Goal: Information Seeking & Learning: Compare options

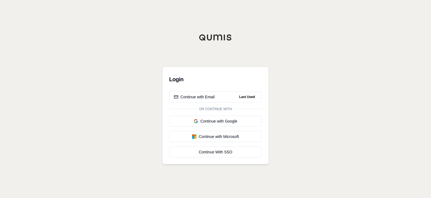
click at [199, 98] on div "Continue with Email" at bounding box center [194, 97] width 41 height 6
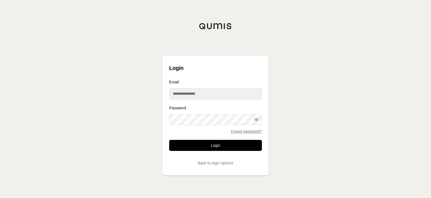
type input "**********"
click at [214, 146] on button "Login" at bounding box center [215, 145] width 93 height 11
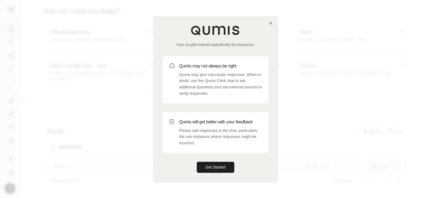
click at [223, 168] on button "Get Started" at bounding box center [216, 167] width 38 height 11
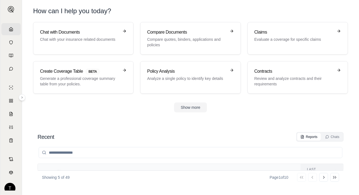
click at [202, 71] on h3 "Policy Analysis" at bounding box center [186, 71] width 79 height 7
click at [209, 33] on h3 "Compare Documents" at bounding box center [186, 32] width 79 height 7
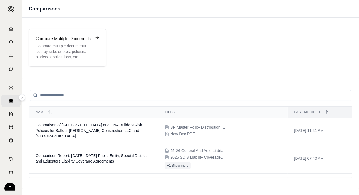
click at [93, 53] on div "Compare Mulitple Documents Compare multiple documents side by side: quotes, pol…" at bounding box center [68, 48] width 64 height 24
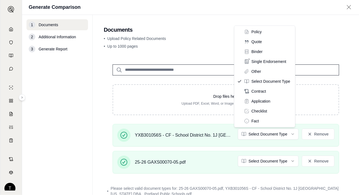
click at [289, 134] on html "Home Vault Prompts Chats Single Policy Comparisons Claims Custom Report Coverag…" at bounding box center [179, 97] width 359 height 195
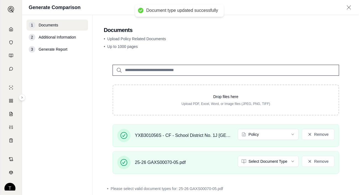
click at [290, 162] on html "Document type updated successfully Home Vault Prompts Chats Single Policy Compa…" at bounding box center [179, 97] width 359 height 195
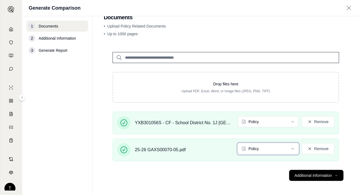
scroll to position [14, 0]
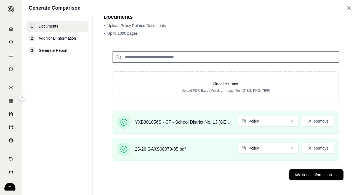
click at [311, 173] on button "Additional Information →" at bounding box center [316, 175] width 54 height 11
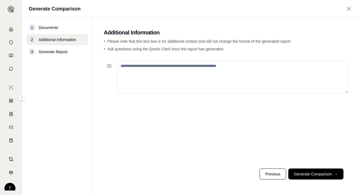
click at [125, 67] on textarea at bounding box center [232, 77] width 231 height 33
type textarea "**********"
click at [315, 174] on button "Generate Comparison →" at bounding box center [315, 174] width 55 height 11
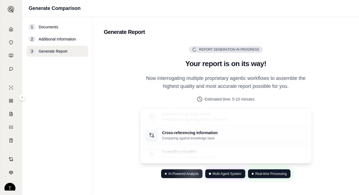
click at [177, 174] on span "AI-Powered Analysis" at bounding box center [183, 174] width 30 height 4
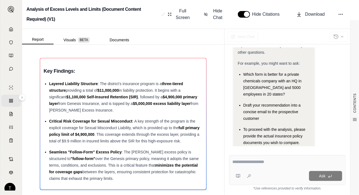
click at [319, 15] on span "Download" at bounding box center [315, 14] width 20 height 7
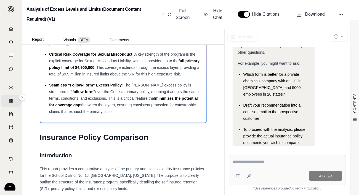
scroll to position [221, 0]
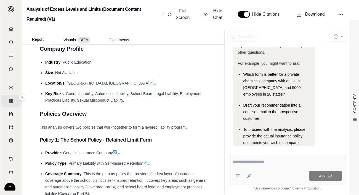
click at [253, 163] on textarea at bounding box center [288, 162] width 110 height 7
type textarea "**********"
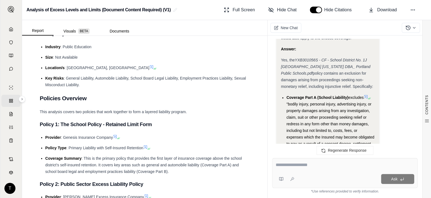
scroll to position [768, 0]
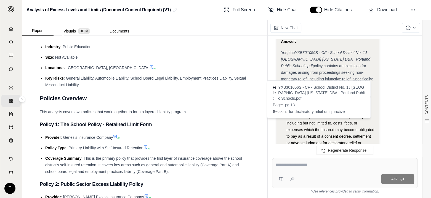
click at [318, 147] on icon at bounding box center [317, 149] width 4 height 4
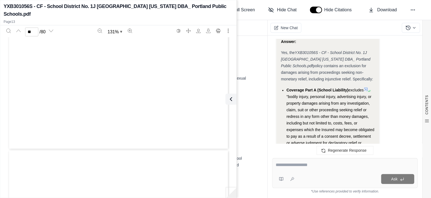
scroll to position [3434, 0]
type input "**"
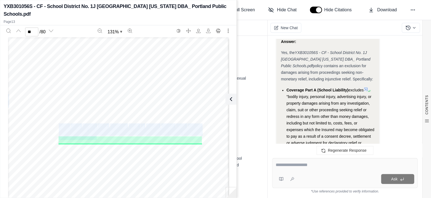
drag, startPoint x: 57, startPoint y: 126, endPoint x: 95, endPoint y: 139, distance: 39.6
click at [95, 139] on div "TSP A 00 01 05/05 Page 9 of 20 Copyright, Genesis Insurance Company, 2005 Notwi…" at bounding box center [118, 180] width 221 height 286
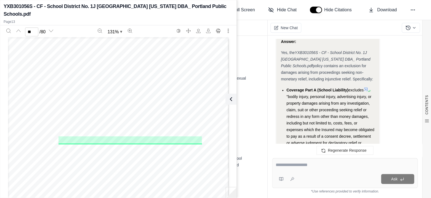
click at [55, 124] on div "TSP A 00 01 05/05 Page 9 of 20 Copyright, Genesis Insurance Company, 2005 Notwi…" at bounding box center [118, 180] width 221 height 286
click at [59, 126] on span "Bodily" at bounding box center [64, 126] width 10 height 4
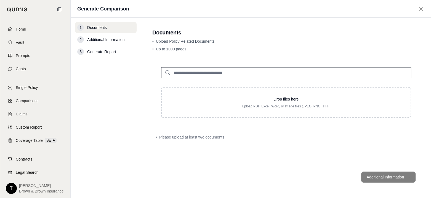
click at [11, 29] on icon at bounding box center [10, 29] width 4 height 4
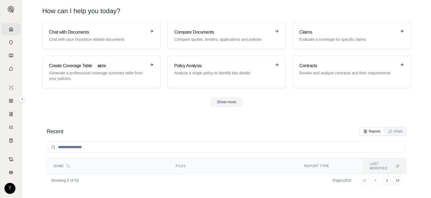
click at [268, 38] on p "Compare quotes, binders, applications and policies" at bounding box center [222, 40] width 97 height 6
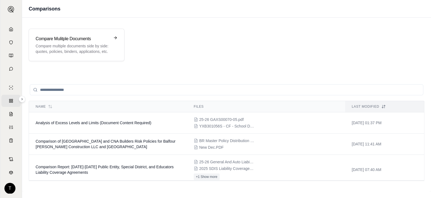
click at [54, 124] on span "Analysis of Excess Levels and Limits (Document Content Required)" at bounding box center [94, 123] width 116 height 4
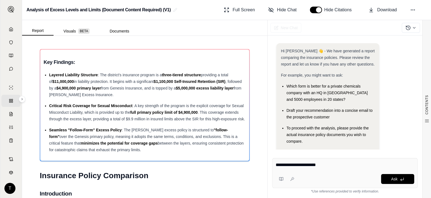
click at [324, 167] on textarea "**********" at bounding box center [345, 165] width 139 height 7
type textarea "**********"
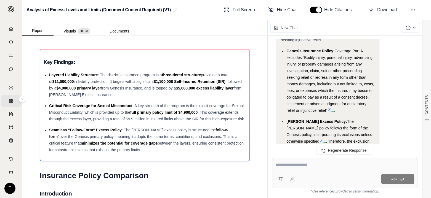
scroll to position [623, 0]
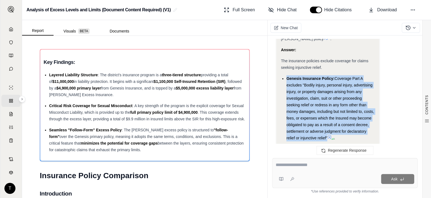
drag, startPoint x: 287, startPoint y: 71, endPoint x: 325, endPoint y: 129, distance: 69.4
click at [325, 129] on div "Genesis Insurance Policy: Coverage Part A excludes "Bodily injury, personal inj…" at bounding box center [331, 108] width 88 height 66
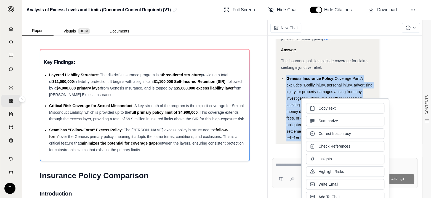
drag, startPoint x: 325, startPoint y: 116, endPoint x: 319, endPoint y: 109, distance: 8.8
click at [319, 109] on span "Copy Text" at bounding box center [327, 109] width 17 height 6
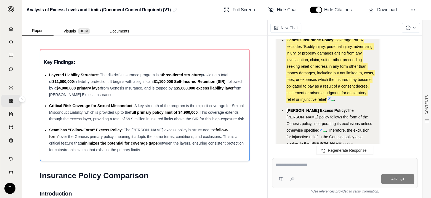
scroll to position [678, 0]
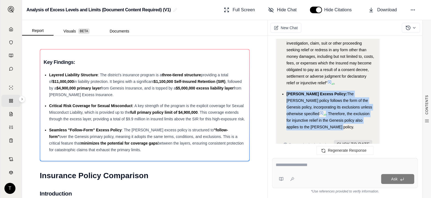
drag, startPoint x: 287, startPoint y: 86, endPoint x: 371, endPoint y: 114, distance: 88.8
click at [371, 114] on div "[PERSON_NAME] Excess Policy: The [PERSON_NAME] policy follows the form of the G…" at bounding box center [331, 111] width 88 height 40
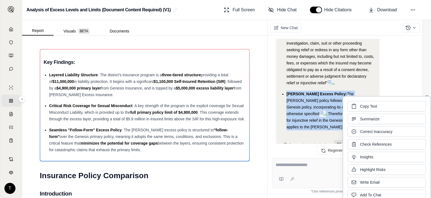
click at [371, 107] on span "Copy Text" at bounding box center [368, 107] width 17 height 6
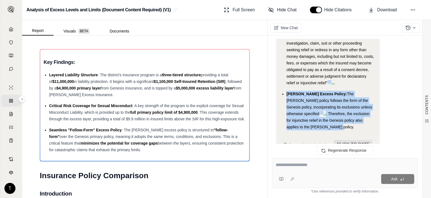
click at [331, 80] on icon at bounding box center [329, 82] width 4 height 4
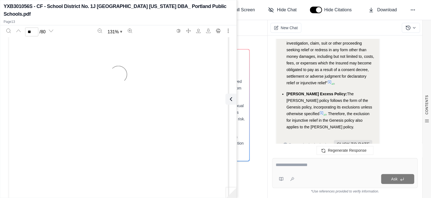
scroll to position [3434, 0]
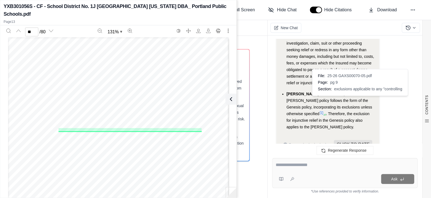
click at [323, 112] on icon at bounding box center [321, 113] width 3 height 3
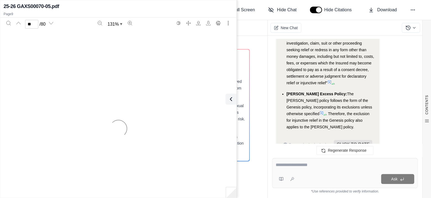
type input "*"
click at [250, 28] on div "Report Visuals BETA Documents" at bounding box center [144, 27] width 245 height 15
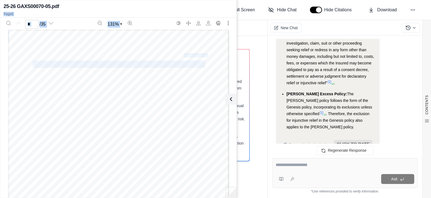
drag, startPoint x: 217, startPoint y: 11, endPoint x: 217, endPoint y: 43, distance: 32.6
click at [217, 43] on div "25-26 GAXS00070-05.pdf Page 9 * / 35 131 % IL P 001 01 / 04 IL P 001 01 / 04 © …" at bounding box center [118, 99] width 236 height 196
click at [255, 112] on div "CONTENTS Table of Contents Key Findings: INSURANCE POLICY COMPARISON Introducti…" at bounding box center [144, 117] width 245 height 163
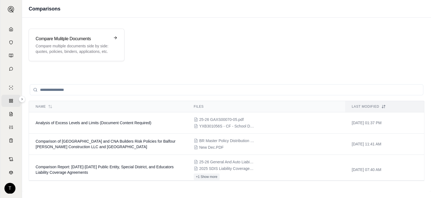
click at [128, 123] on span "Analysis of Excess Levels and Limits (Document Content Required)" at bounding box center [94, 123] width 116 height 4
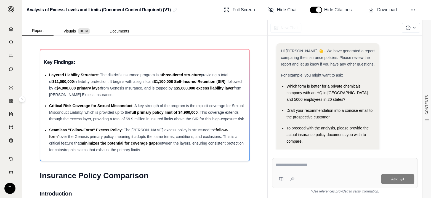
scroll to position [37, 0]
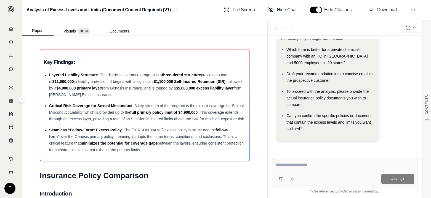
click at [284, 166] on textarea at bounding box center [345, 165] width 139 height 7
click at [278, 165] on textarea at bounding box center [345, 165] width 139 height 7
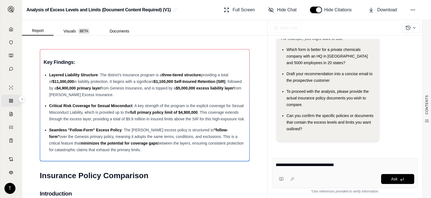
type textarea "**********"
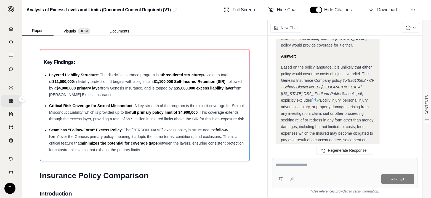
scroll to position [890, 0]
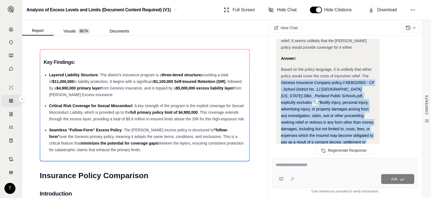
drag, startPoint x: 281, startPoint y: 75, endPoint x: 367, endPoint y: 143, distance: 109.7
click at [367, 143] on div "Based on the policy language, it is unlikely that either policy would cover the…" at bounding box center [328, 125] width 94 height 119
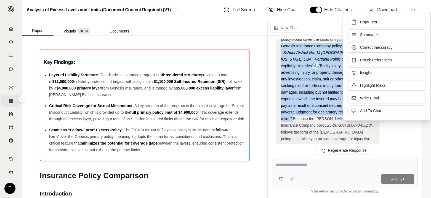
scroll to position [918, 0]
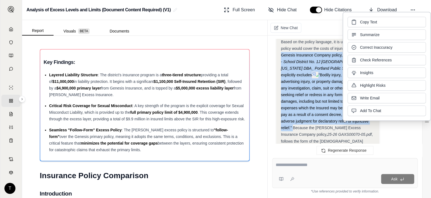
click at [372, 20] on span "Copy Text" at bounding box center [368, 22] width 17 height 6
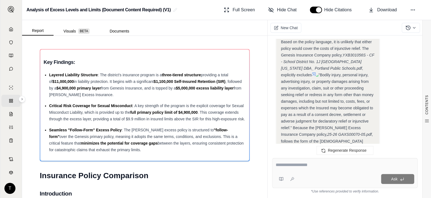
click at [255, 110] on div "CONTENTS Table of Contents Key Findings: INSURANCE POLICY COMPARISON Introducti…" at bounding box center [144, 117] width 245 height 163
click at [291, 166] on textarea at bounding box center [345, 165] width 139 height 7
type textarea "**********"
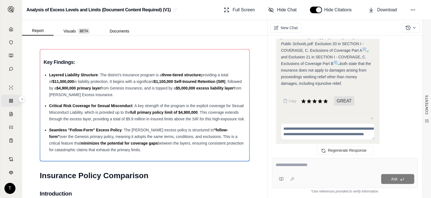
scroll to position [1445, 0]
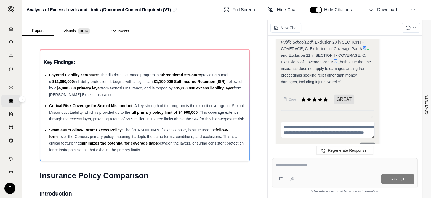
click at [285, 165] on textarea at bounding box center [345, 165] width 139 height 7
type textarea "**********"
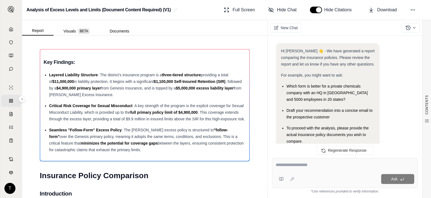
scroll to position [2240, 0]
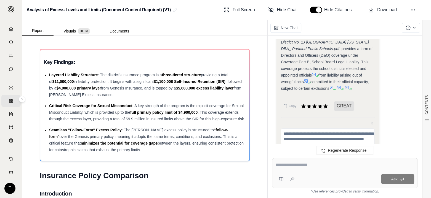
click at [296, 165] on textarea at bounding box center [345, 165] width 139 height 7
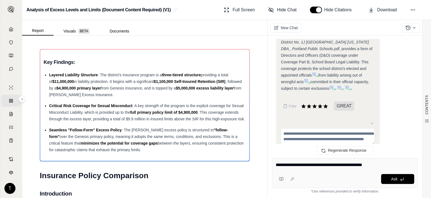
type textarea "**********"
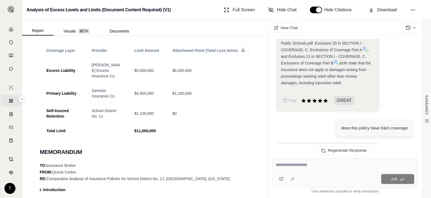
scroll to position [1433, 0]
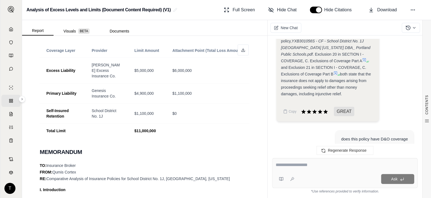
click at [288, 165] on textarea at bounding box center [345, 165] width 139 height 7
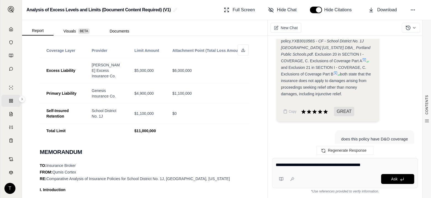
type textarea "**********"
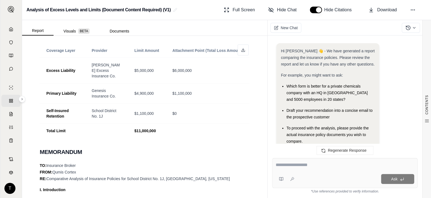
scroll to position [3846, 0]
